Goal: Task Accomplishment & Management: Use online tool/utility

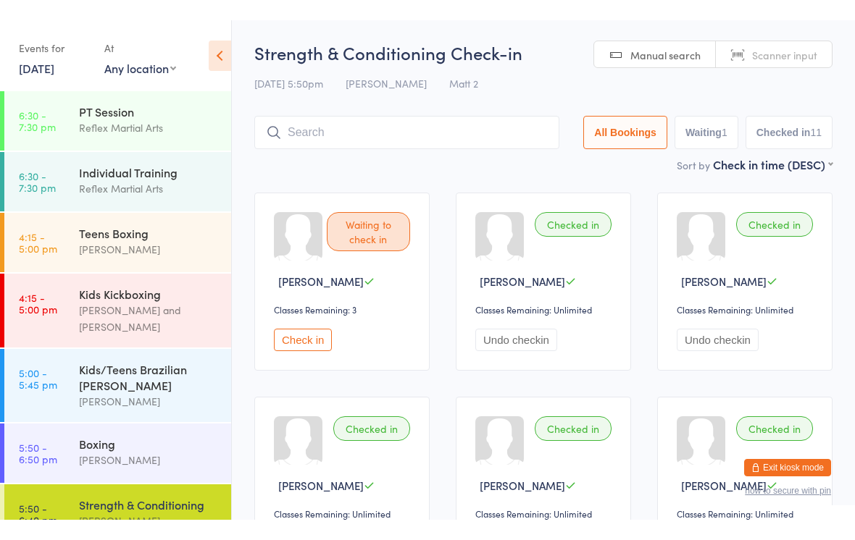
scroll to position [75, 0]
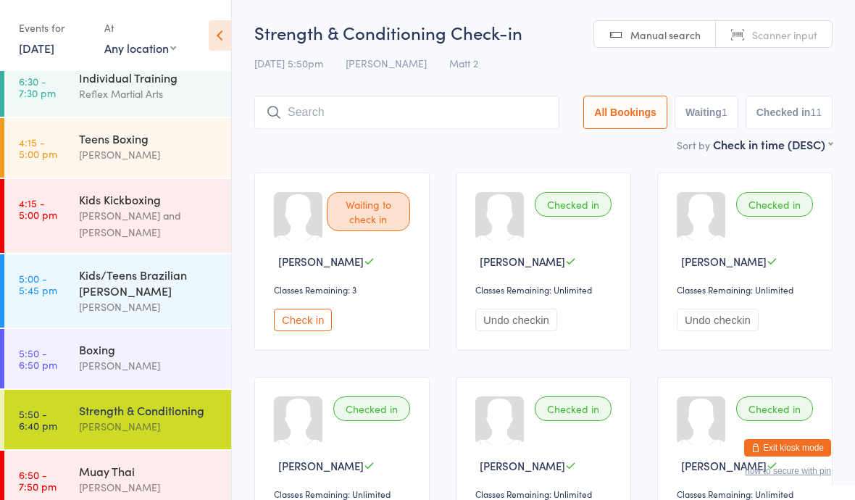
click at [165, 436] on div "Strength & Conditioning [PERSON_NAME]" at bounding box center [155, 418] width 152 height 57
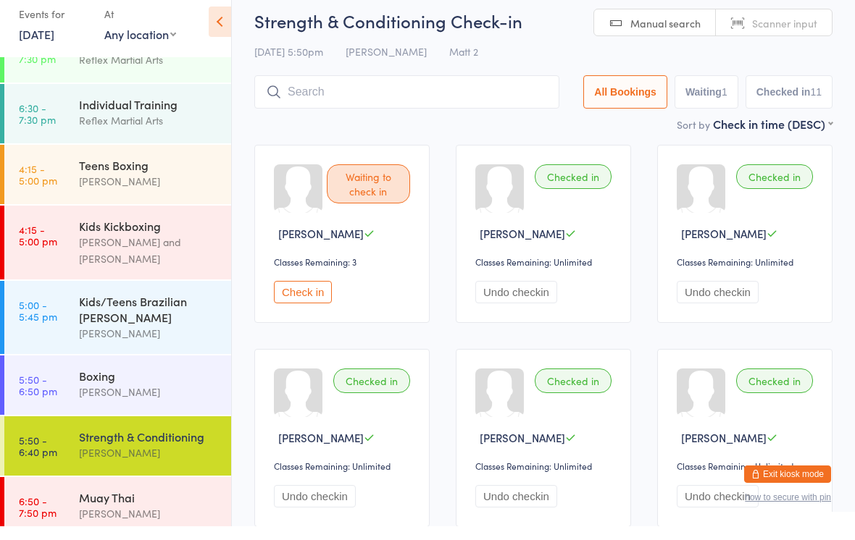
scroll to position [17, 0]
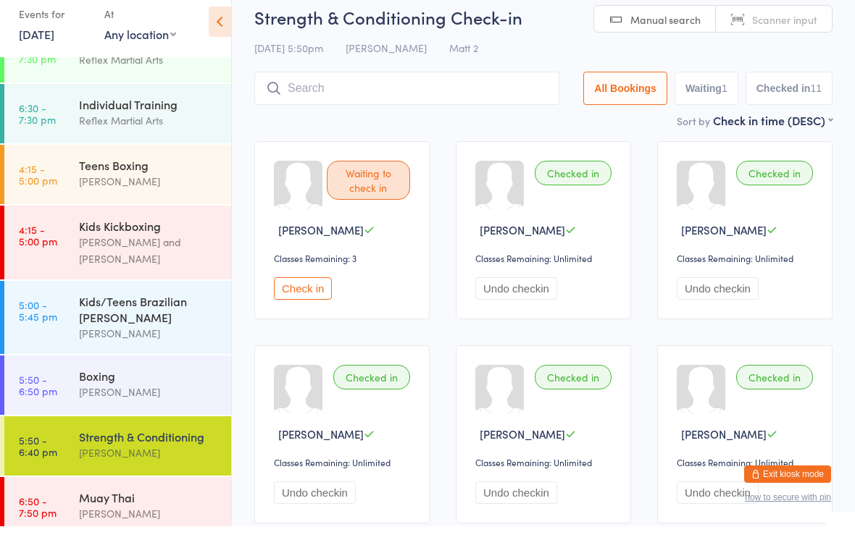
click at [159, 499] on div "Muay Thai" at bounding box center [149, 512] width 140 height 16
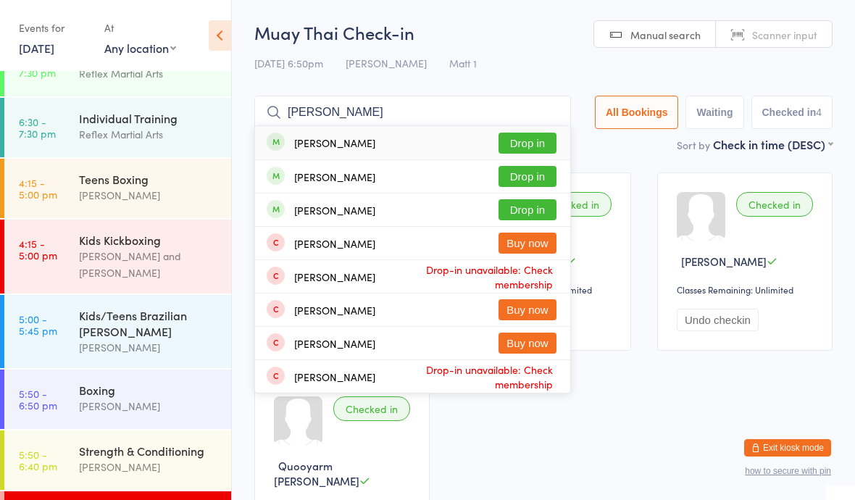
type input "[PERSON_NAME]"
click at [517, 176] on button "Drop in" at bounding box center [527, 176] width 58 height 21
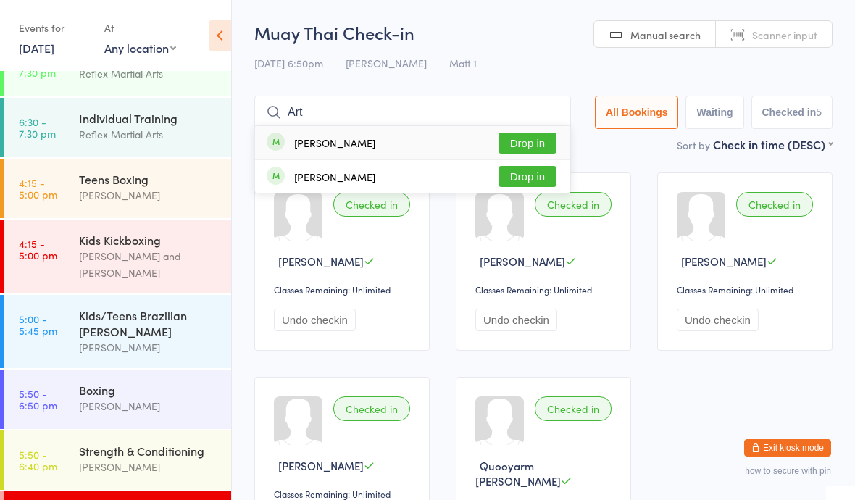
type input "Art"
click at [527, 145] on button "Drop in" at bounding box center [527, 143] width 58 height 21
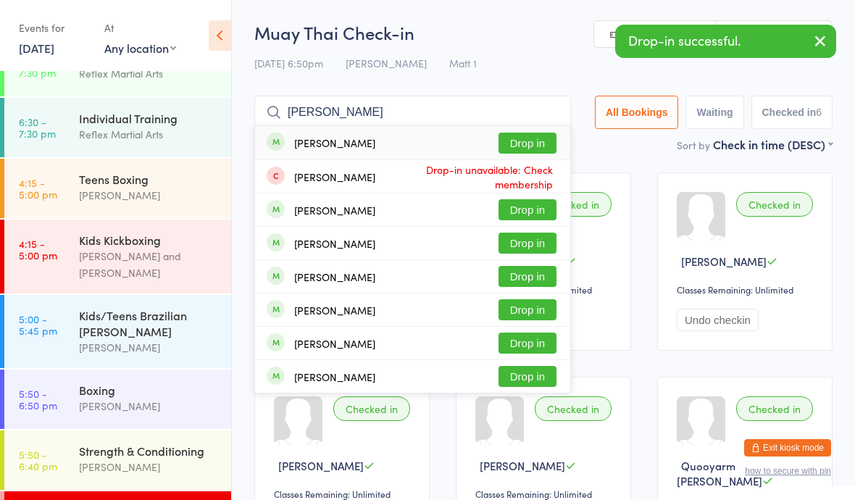
type input "[PERSON_NAME]"
click at [525, 143] on button "Drop in" at bounding box center [527, 143] width 58 height 21
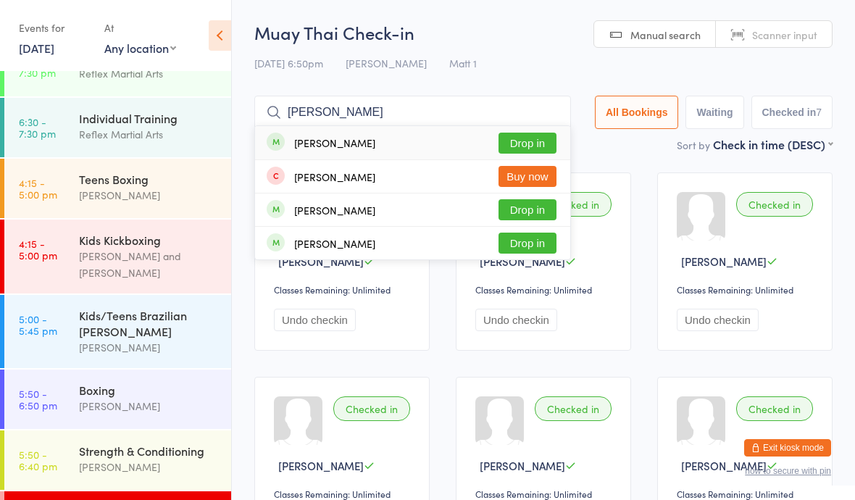
type input "[PERSON_NAME]"
click at [514, 146] on button "Drop in" at bounding box center [527, 143] width 58 height 21
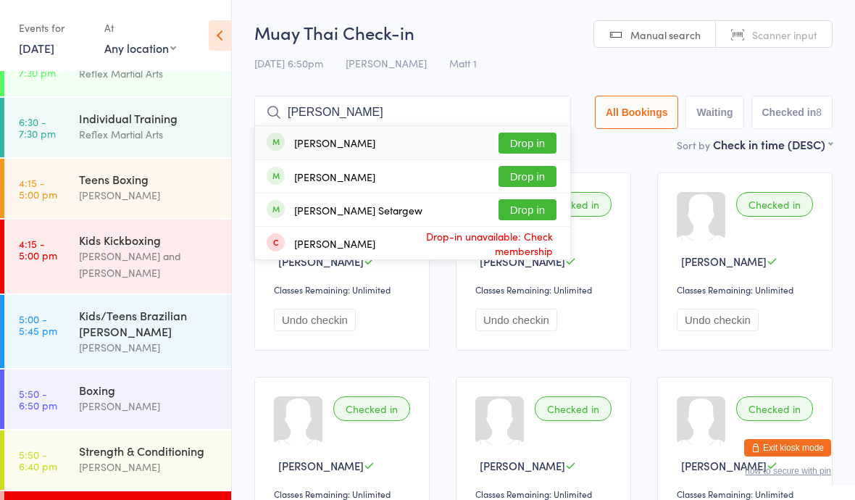
type input "[PERSON_NAME]"
click at [297, 143] on div "[PERSON_NAME]" at bounding box center [334, 143] width 81 height 12
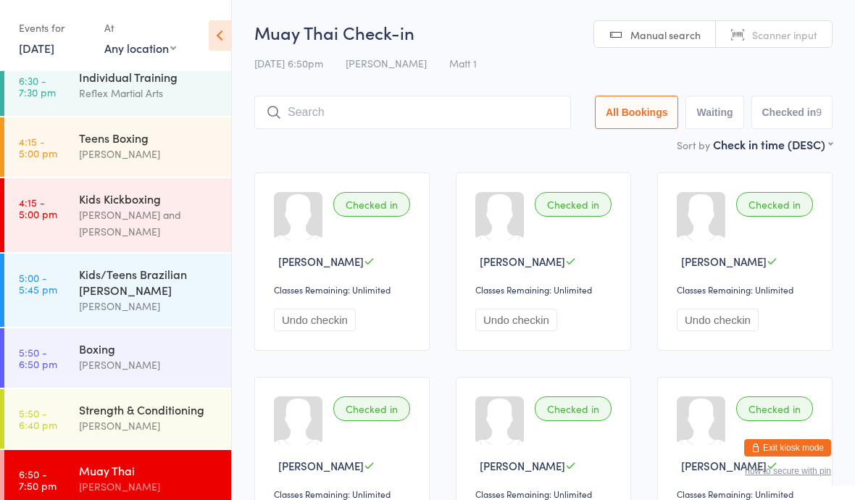
scroll to position [75, 0]
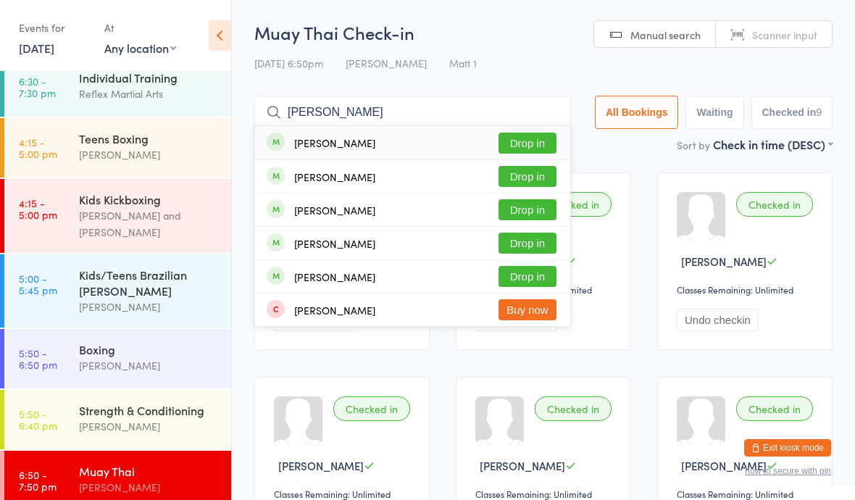
type input "[PERSON_NAME]"
click at [436, 148] on div "[PERSON_NAME] Drop in" at bounding box center [412, 142] width 315 height 33
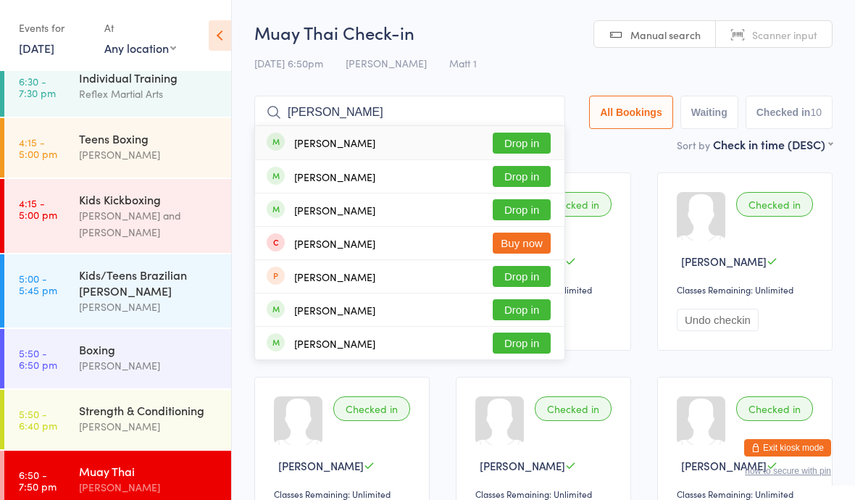
type input "[PERSON_NAME]"
click at [512, 139] on button "Drop in" at bounding box center [522, 143] width 58 height 21
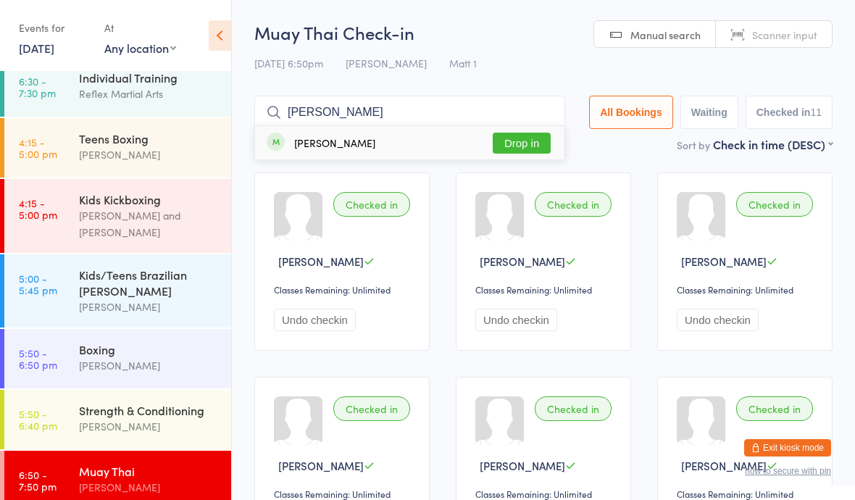
type input "[PERSON_NAME]"
click at [505, 146] on button "Drop in" at bounding box center [522, 143] width 58 height 21
